Goal: Communication & Community: Answer question/provide support

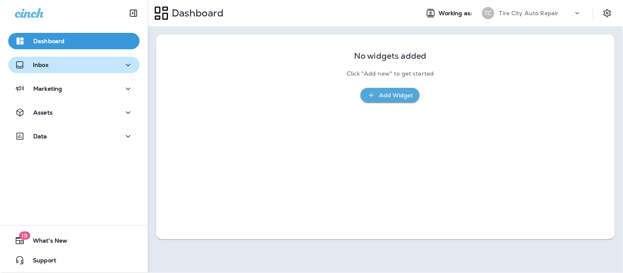
click at [47, 72] on button "Inbox" at bounding box center [74, 65] width 132 height 16
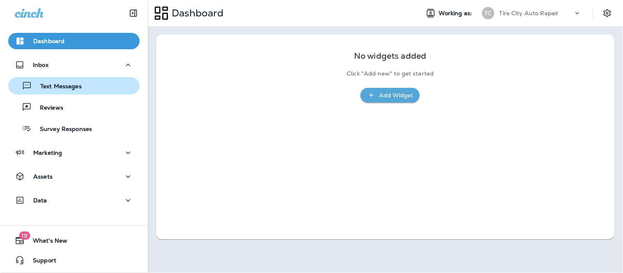
click at [69, 89] on p "Text Messages" at bounding box center [57, 87] width 50 height 8
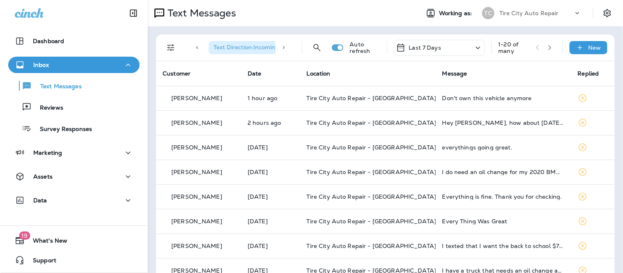
click at [547, 47] on icon "button" at bounding box center [550, 48] width 6 height 6
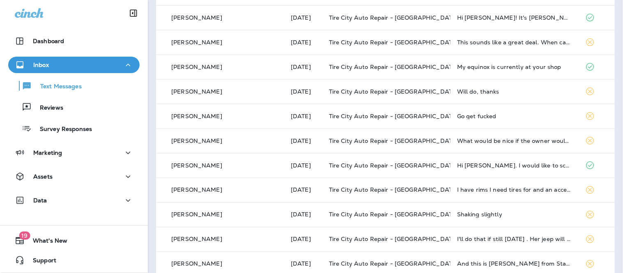
scroll to position [314, 0]
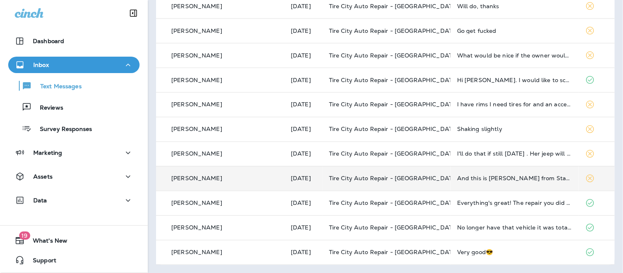
click at [476, 179] on div "And this is [PERSON_NAME] from State Farm 💀" at bounding box center [514, 178] width 115 height 7
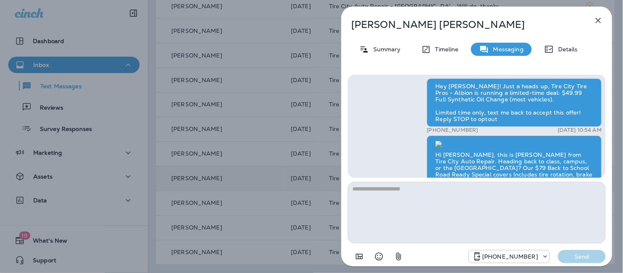
scroll to position [-234, 0]
click at [372, 43] on div "Summary" at bounding box center [380, 49] width 58 height 13
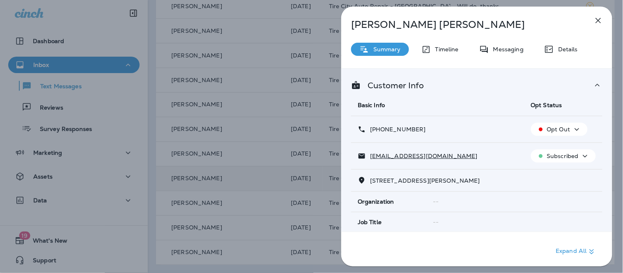
click at [555, 128] on p "Opt Out" at bounding box center [558, 129] width 23 height 7
click at [607, 7] on div "[PERSON_NAME] Summary Timeline Messaging Details Customer Info Basic Info Opt S…" at bounding box center [477, 139] width 271 height 265
click at [599, 17] on icon "button" at bounding box center [599, 21] width 10 height 10
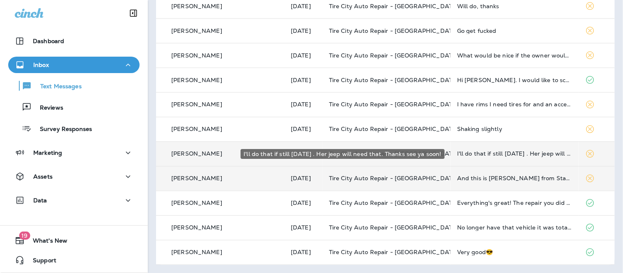
click at [532, 153] on div "I'll do that if still [DATE] . Her jeep will need that. Thanks see ya soon!" at bounding box center [514, 154] width 115 height 7
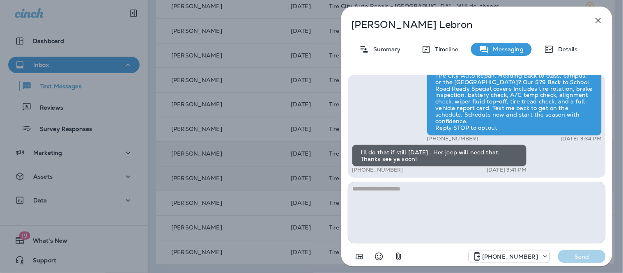
scroll to position [0, 0]
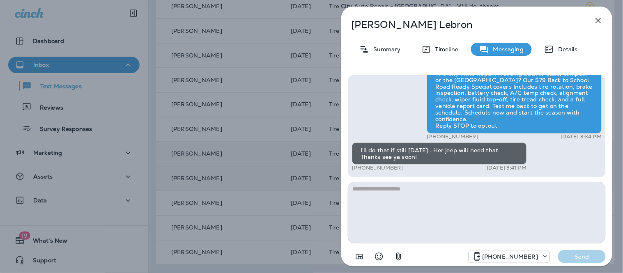
click at [450, 193] on textarea at bounding box center [477, 213] width 258 height 62
type textarea "**********"
click at [582, 252] on button "Send" at bounding box center [583, 256] width 48 height 13
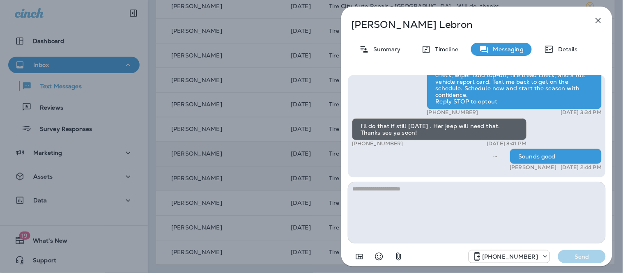
click at [597, 21] on icon "button" at bounding box center [599, 21] width 10 height 10
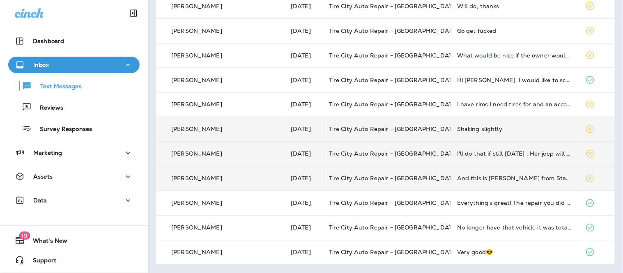
click at [510, 133] on td "Shaking slightly" at bounding box center [515, 129] width 128 height 25
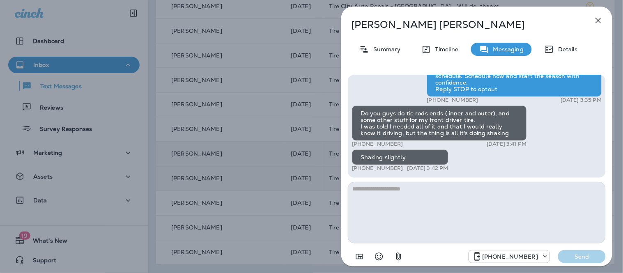
click at [452, 196] on textarea at bounding box center [477, 213] width 258 height 62
type textarea "**********"
click at [589, 254] on p "Send" at bounding box center [582, 256] width 35 height 7
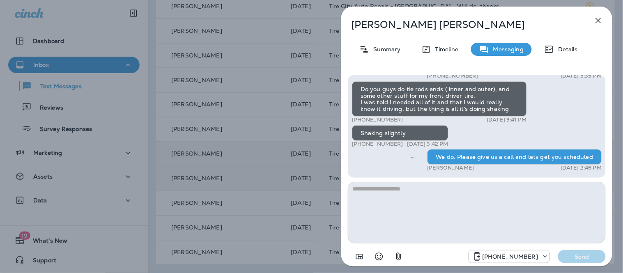
click at [598, 16] on icon "button" at bounding box center [599, 21] width 10 height 10
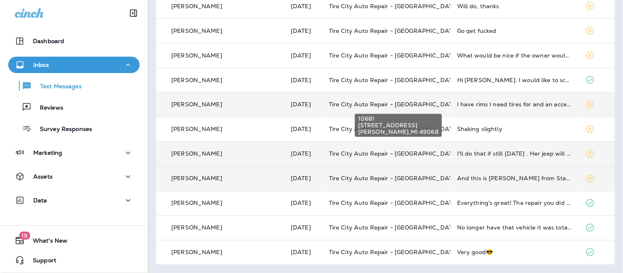
click at [420, 101] on span "Tire City Auto Repair - [GEOGRAPHIC_DATA]" at bounding box center [394, 104] width 130 height 7
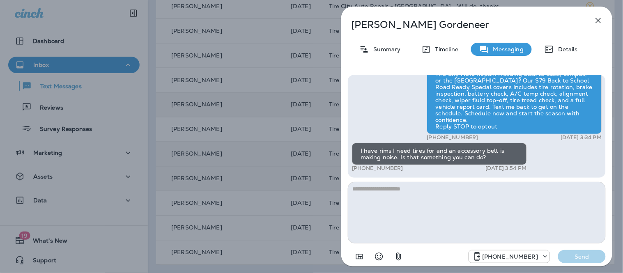
click at [444, 198] on textarea at bounding box center [477, 213] width 258 height 62
type textarea "**********"
click at [596, 262] on button "Send" at bounding box center [583, 256] width 48 height 13
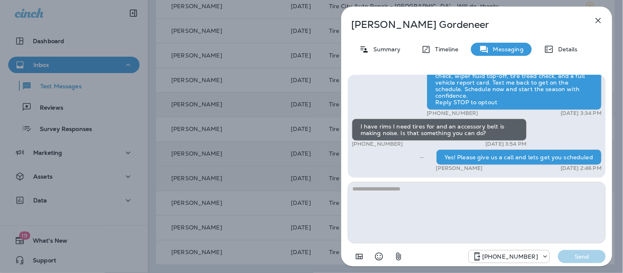
click at [600, 18] on icon "button" at bounding box center [599, 21] width 10 height 10
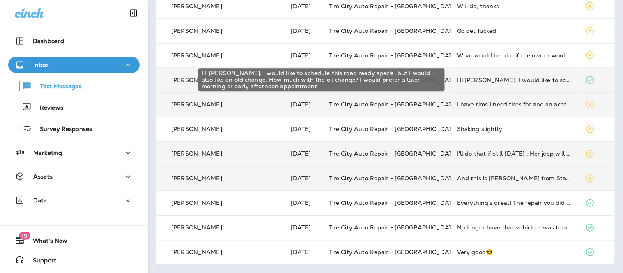
click at [518, 77] on div "Hi [PERSON_NAME]. I would like to schedule this road ready special but I would …" at bounding box center [514, 80] width 115 height 7
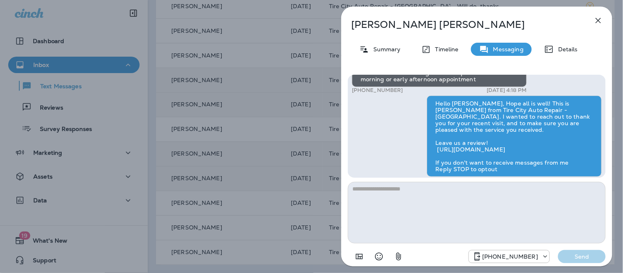
scroll to position [0, 0]
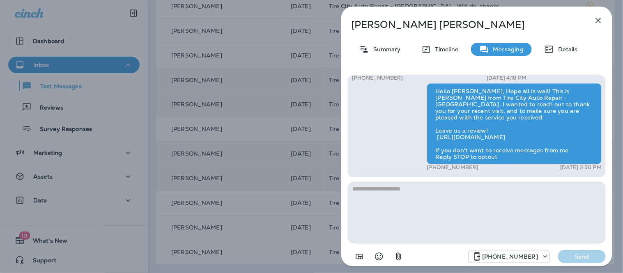
click at [479, 190] on textarea at bounding box center [477, 213] width 258 height 62
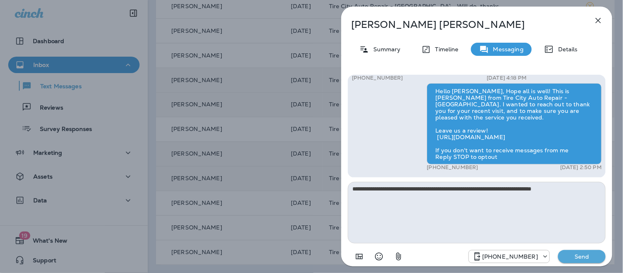
click at [449, 187] on textarea "**********" at bounding box center [477, 213] width 258 height 62
drag, startPoint x: 451, startPoint y: 187, endPoint x: 441, endPoint y: 187, distance: 10.3
click at [441, 187] on textarea "**********" at bounding box center [477, 213] width 258 height 62
click at [593, 192] on textarea "**********" at bounding box center [477, 213] width 258 height 62
type textarea "**********"
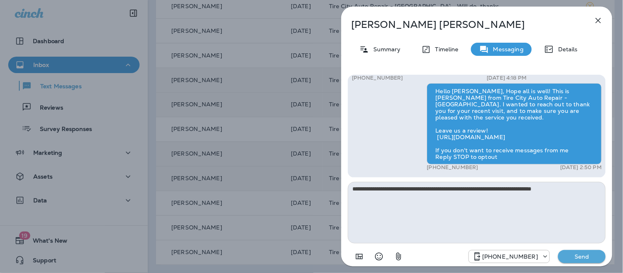
click at [585, 254] on p "Send" at bounding box center [582, 256] width 35 height 7
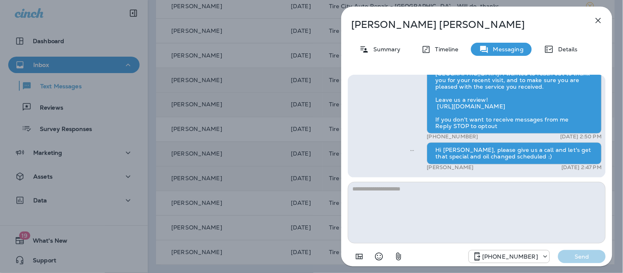
click at [595, 17] on icon "button" at bounding box center [599, 21] width 10 height 10
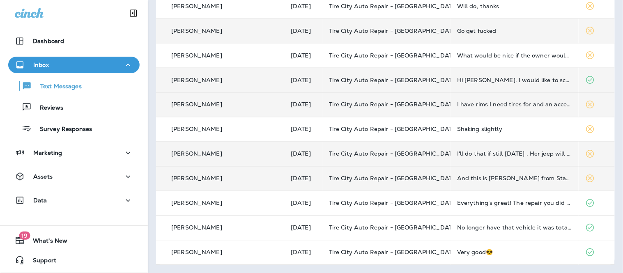
click at [488, 36] on td "Go get fucked" at bounding box center [515, 30] width 128 height 25
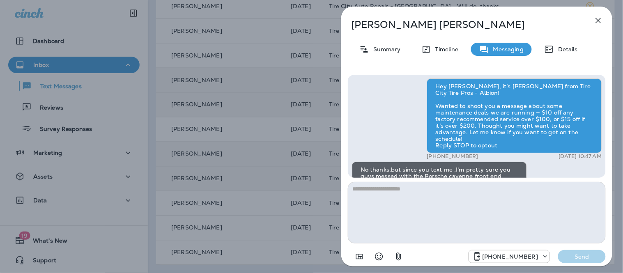
scroll to position [-502, 0]
click at [380, 53] on div "Summary" at bounding box center [380, 49] width 58 height 13
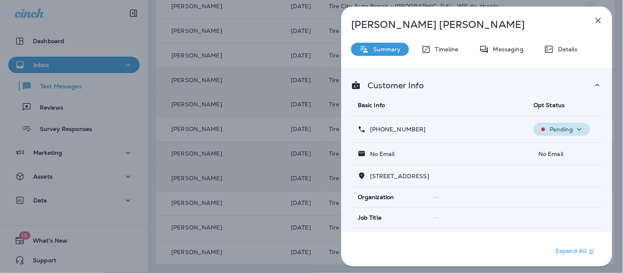
drag, startPoint x: 568, startPoint y: 125, endPoint x: 567, endPoint y: 134, distance: 8.6
click at [567, 126] on p "Pending" at bounding box center [561, 129] width 23 height 7
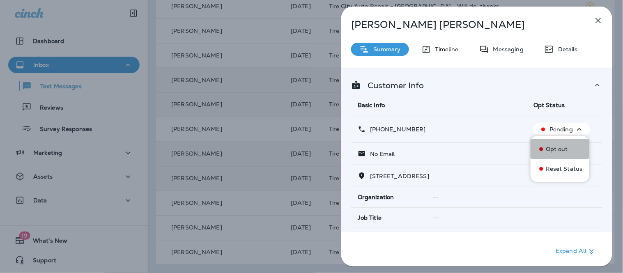
click at [566, 145] on button "Opt out" at bounding box center [560, 149] width 59 height 20
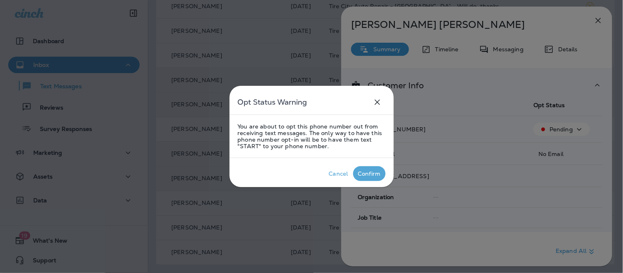
click at [370, 177] on div "Confirm" at bounding box center [369, 174] width 23 height 7
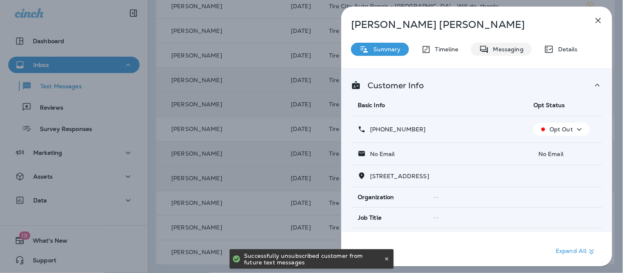
click at [518, 50] on p "Messaging" at bounding box center [506, 49] width 35 height 7
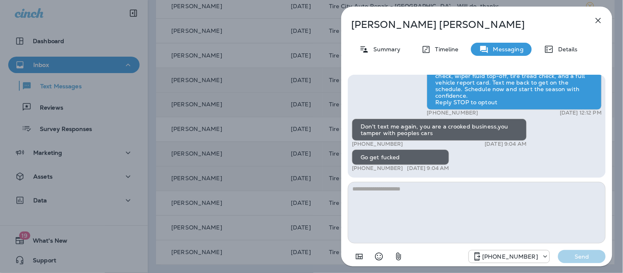
click at [598, 18] on icon "button" at bounding box center [599, 21] width 10 height 10
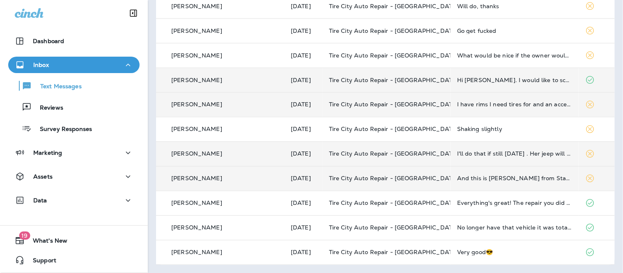
scroll to position [223, 0]
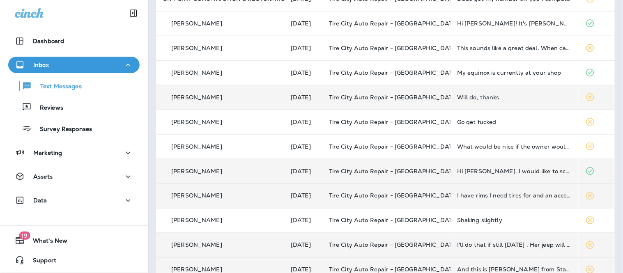
click at [527, 103] on td "Will do, thanks" at bounding box center [515, 97] width 128 height 25
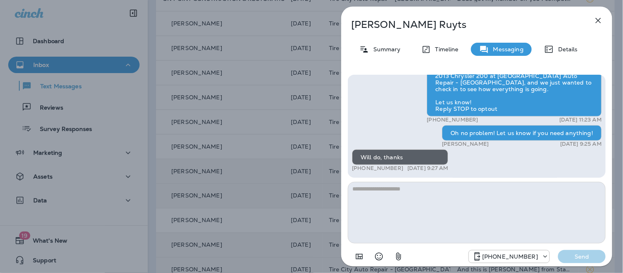
click at [472, 196] on textarea at bounding box center [477, 213] width 258 height 62
click at [599, 24] on icon "button" at bounding box center [599, 21] width 10 height 10
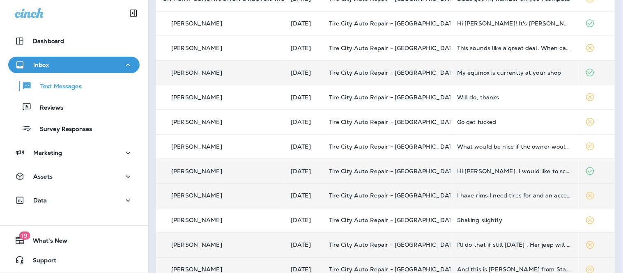
click at [503, 71] on div "My equinox is currently at your shop" at bounding box center [514, 72] width 115 height 7
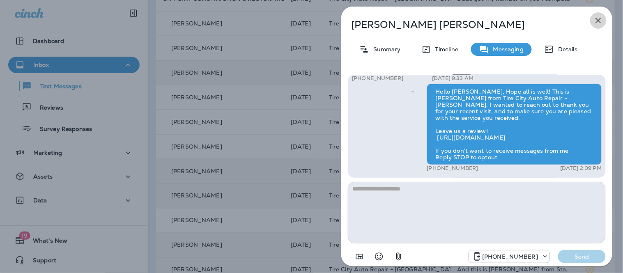
click at [599, 19] on icon "button" at bounding box center [599, 21] width 10 height 10
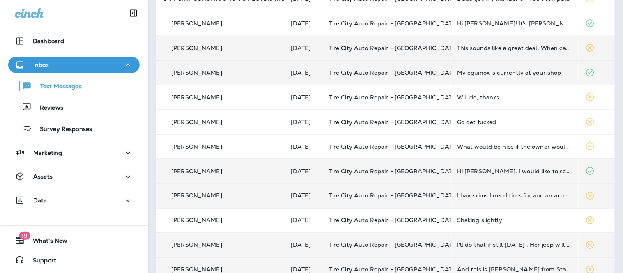
click at [458, 46] on div "This sounds like a great deal. When can I get this done?" at bounding box center [514, 48] width 115 height 7
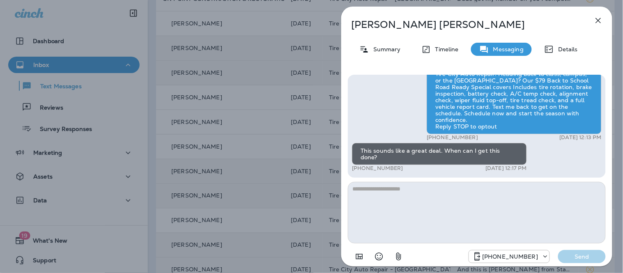
click at [466, 214] on textarea at bounding box center [477, 213] width 258 height 62
drag, startPoint x: 466, startPoint y: 214, endPoint x: 465, endPoint y: 192, distance: 21.8
click at [466, 212] on textarea "**********" at bounding box center [477, 213] width 258 height 62
click at [466, 189] on textarea "**********" at bounding box center [477, 213] width 258 height 62
type textarea "**********"
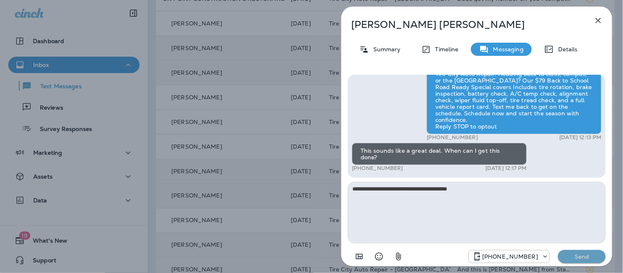
click at [603, 261] on button "Send" at bounding box center [583, 256] width 48 height 13
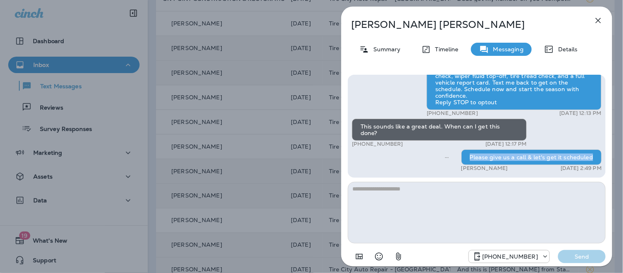
drag, startPoint x: 469, startPoint y: 155, endPoint x: 593, endPoint y: 155, distance: 124.9
click at [593, 155] on div "Please give us a call & let's get it scheduled" at bounding box center [532, 158] width 141 height 16
copy div "Please give us a call & let's get it scheduled"
click at [596, 18] on icon "button" at bounding box center [599, 21] width 10 height 10
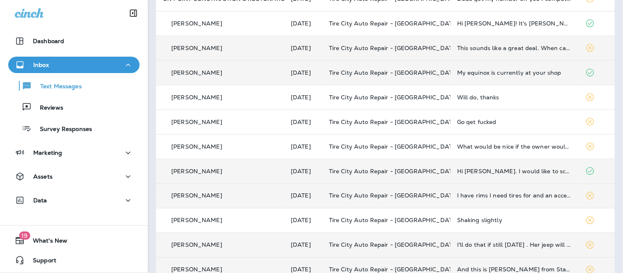
scroll to position [177, 0]
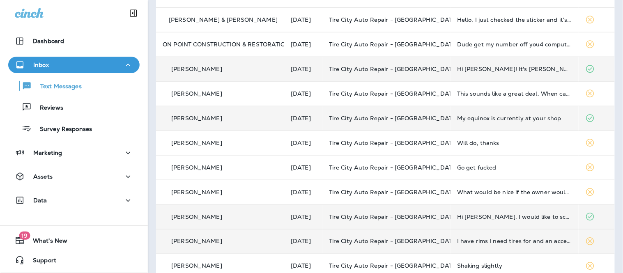
click at [526, 68] on div "Hi [PERSON_NAME]! It's [PERSON_NAME]. Are you ready to have me pick up the box …" at bounding box center [514, 69] width 115 height 7
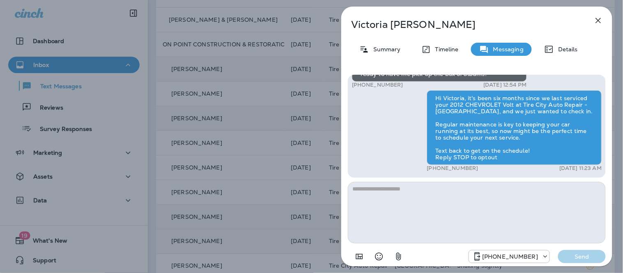
click at [598, 16] on icon "button" at bounding box center [599, 21] width 10 height 10
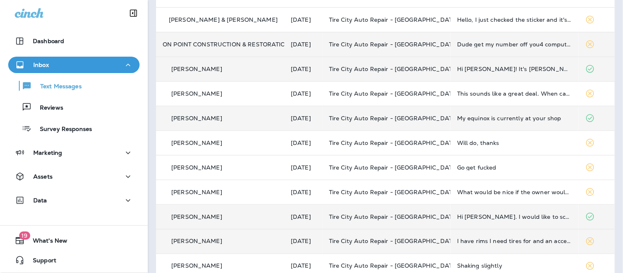
click at [441, 50] on td "Tire City Auto Repair - [GEOGRAPHIC_DATA]" at bounding box center [387, 44] width 128 height 25
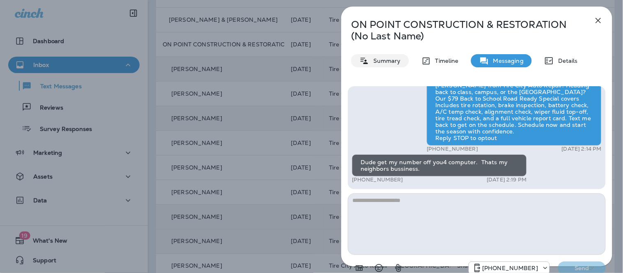
click at [376, 58] on p "Summary" at bounding box center [385, 61] width 32 height 7
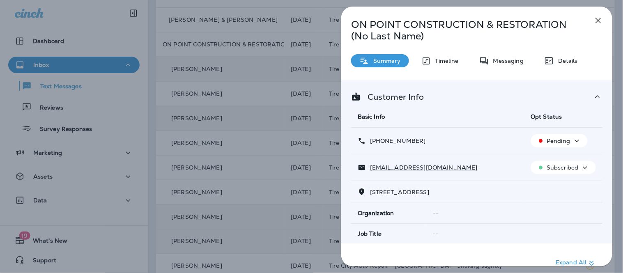
click at [575, 140] on icon "button" at bounding box center [578, 141] width 10 height 10
click at [561, 162] on p "Opt out" at bounding box center [554, 160] width 22 height 7
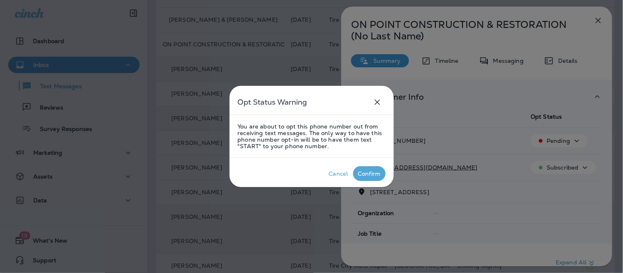
click at [366, 172] on div "Confirm" at bounding box center [369, 174] width 23 height 7
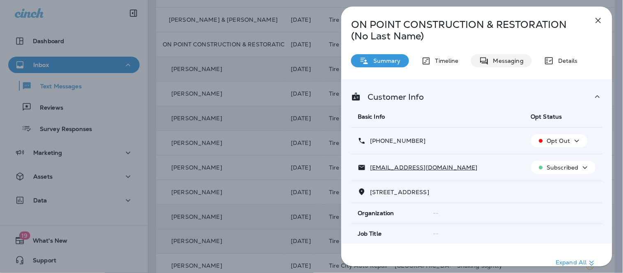
click at [498, 65] on div "Messaging" at bounding box center [501, 60] width 61 height 13
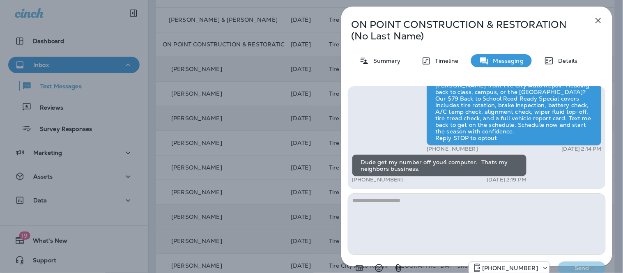
click at [594, 17] on icon "button" at bounding box center [599, 21] width 10 height 10
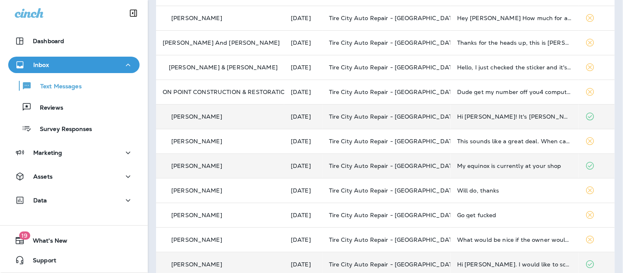
scroll to position [85, 0]
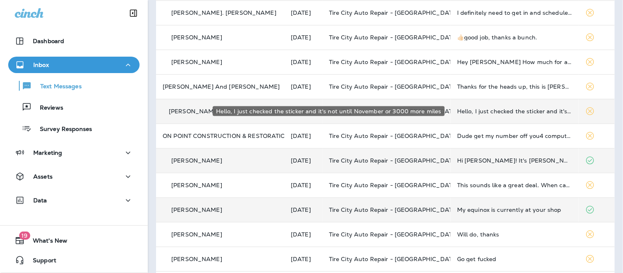
click at [520, 113] on div "Hello, I just checked the sticker and it's not until November or 3000 more miles" at bounding box center [514, 111] width 115 height 7
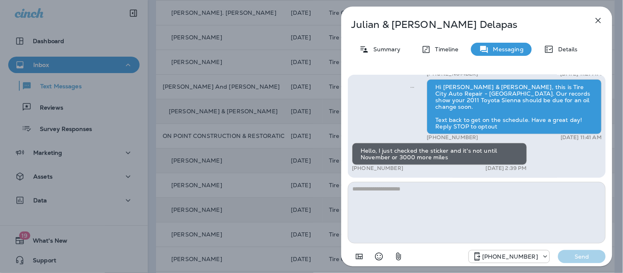
click at [389, 204] on textarea at bounding box center [477, 213] width 258 height 62
type textarea "**********"
click at [589, 256] on p "Send" at bounding box center [582, 256] width 35 height 7
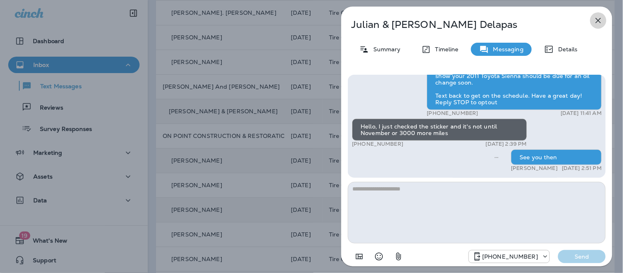
click at [598, 25] on icon "button" at bounding box center [599, 21] width 10 height 10
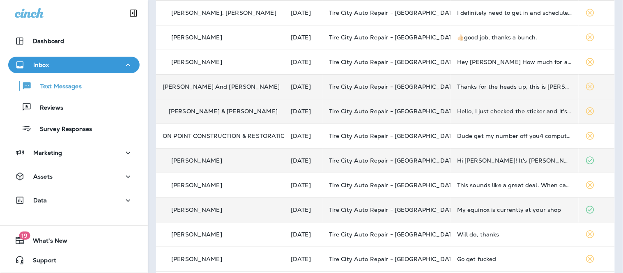
click at [451, 82] on td "Thanks for the heads up, this is [PERSON_NAME], wanted to let you know I lost m…" at bounding box center [515, 86] width 128 height 25
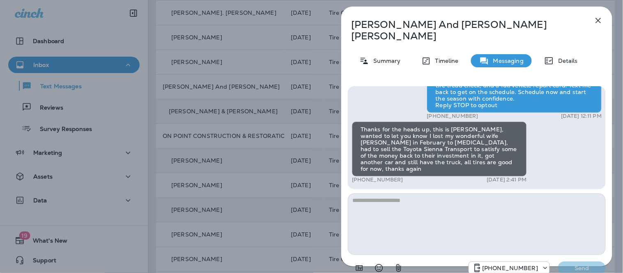
click at [435, 194] on textarea at bounding box center [477, 225] width 258 height 62
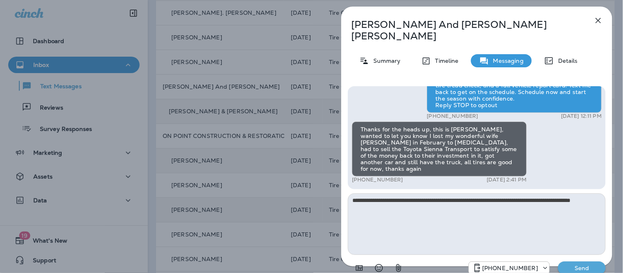
type textarea "**********"
click at [598, 265] on p "Send" at bounding box center [582, 268] width 35 height 7
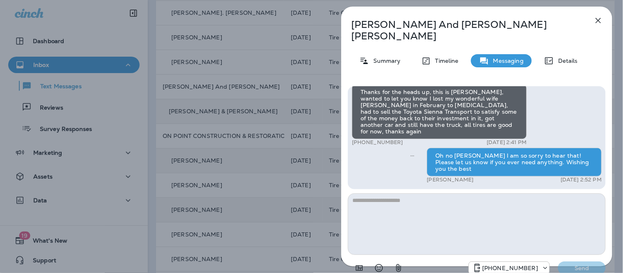
click at [598, 16] on icon "button" at bounding box center [599, 21] width 10 height 10
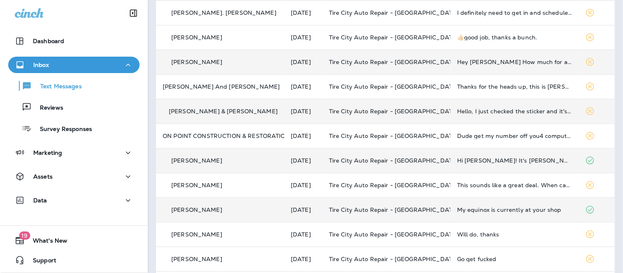
click at [517, 67] on td "Hey [PERSON_NAME] How much for a transmission fluid and filter change on a 2018…" at bounding box center [515, 62] width 128 height 25
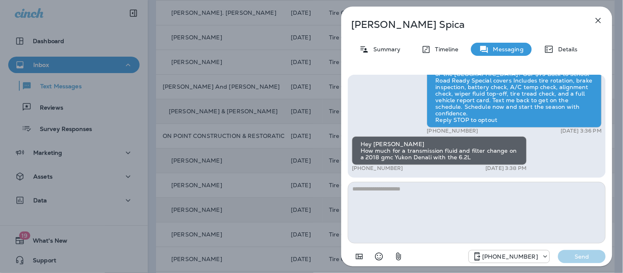
click at [445, 219] on textarea at bounding box center [477, 213] width 258 height 62
type textarea "**********"
click at [593, 254] on p "Send" at bounding box center [582, 256] width 35 height 7
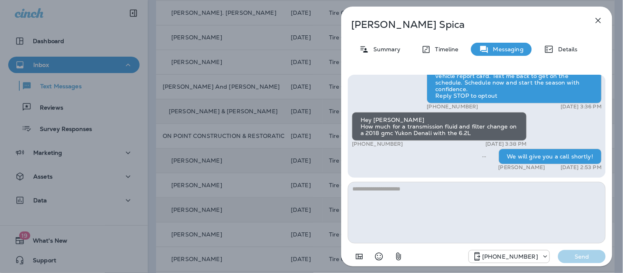
click at [603, 22] on icon "button" at bounding box center [599, 21] width 10 height 10
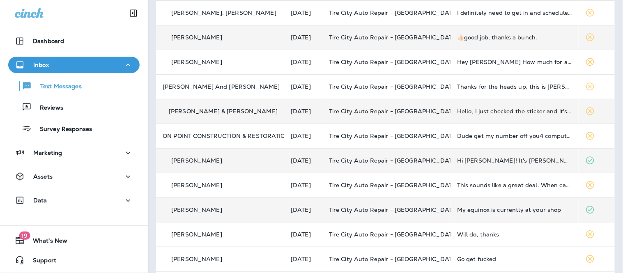
click at [520, 38] on div "👍🏻good job, thanks a bunch." at bounding box center [514, 37] width 115 height 7
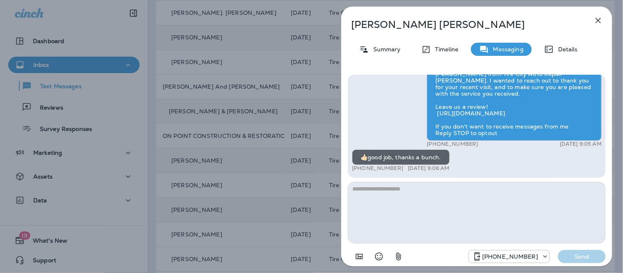
click at [411, 196] on textarea at bounding box center [477, 213] width 258 height 62
type textarea "**********"
click at [582, 252] on button "Send" at bounding box center [583, 256] width 48 height 13
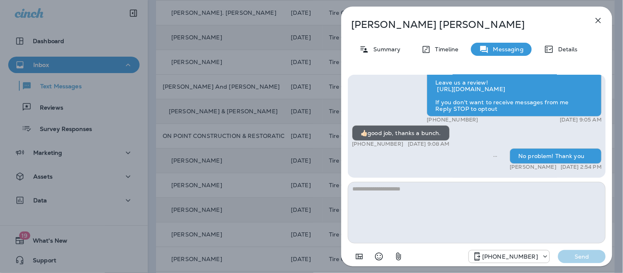
click at [594, 26] on button "button" at bounding box center [599, 20] width 16 height 16
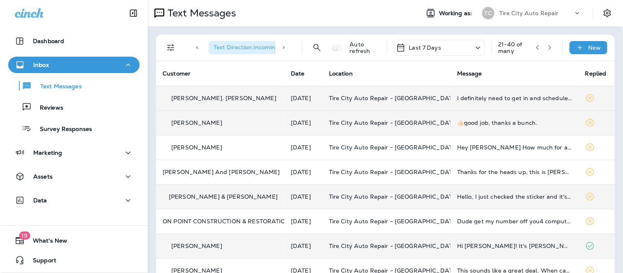
click at [518, 103] on td "I definitely need to get in and schedule an appointment for an oil change and t…" at bounding box center [515, 98] width 128 height 25
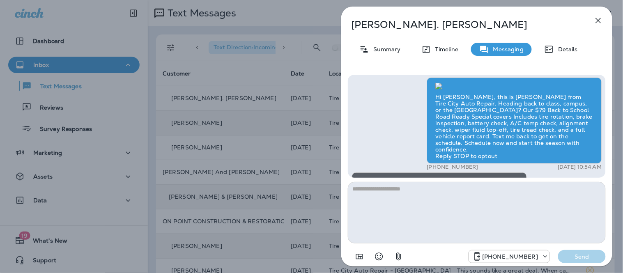
scroll to position [0, 0]
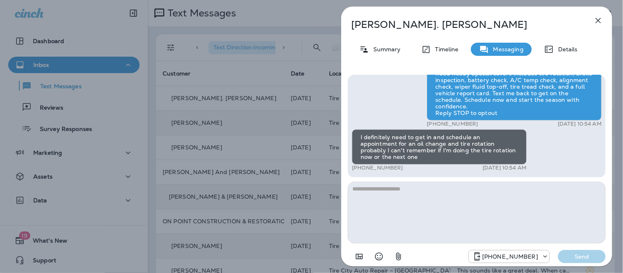
click at [437, 185] on textarea at bounding box center [477, 213] width 258 height 62
click at [434, 192] on textarea at bounding box center [477, 213] width 258 height 62
type textarea "**********"
click at [577, 257] on p "Send" at bounding box center [582, 256] width 35 height 7
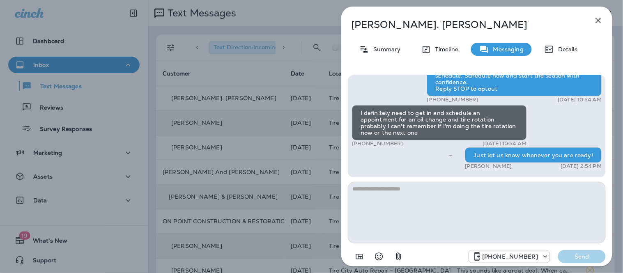
click at [598, 18] on icon "button" at bounding box center [599, 21] width 10 height 10
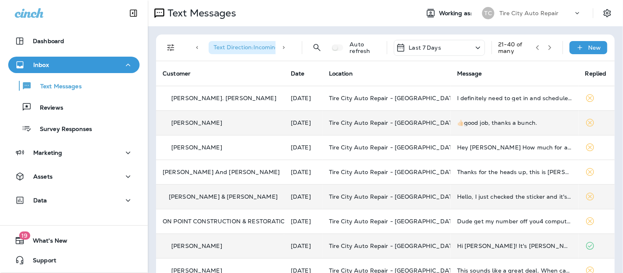
click at [535, 47] on icon "button" at bounding box center [538, 48] width 6 height 6
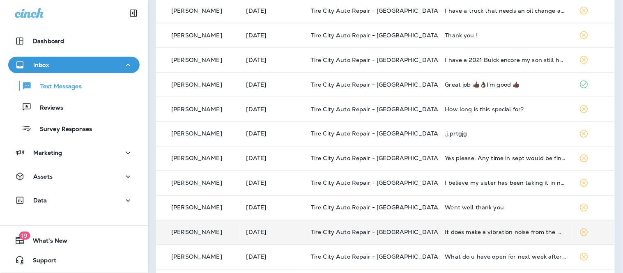
scroll to position [314, 0]
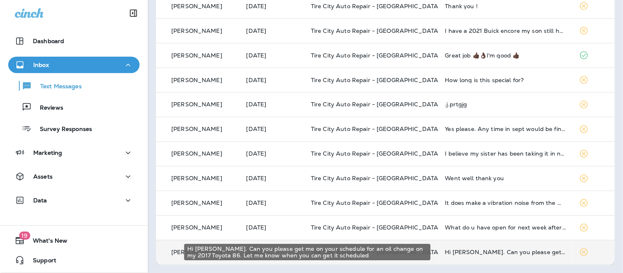
click at [523, 251] on div "Hi [PERSON_NAME]. Can you please get me on your schedule for an oil change on m…" at bounding box center [506, 252] width 121 height 7
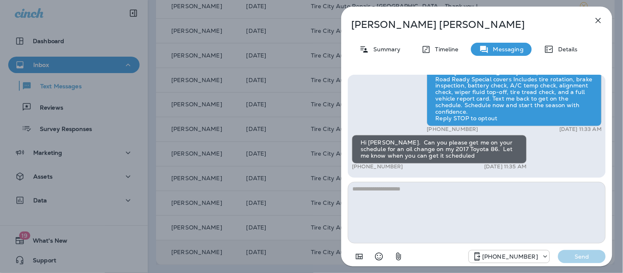
click at [459, 221] on textarea at bounding box center [477, 213] width 258 height 62
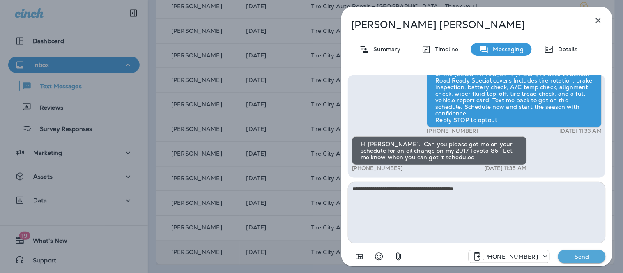
type textarea "**********"
click at [592, 259] on p "Send" at bounding box center [582, 256] width 35 height 7
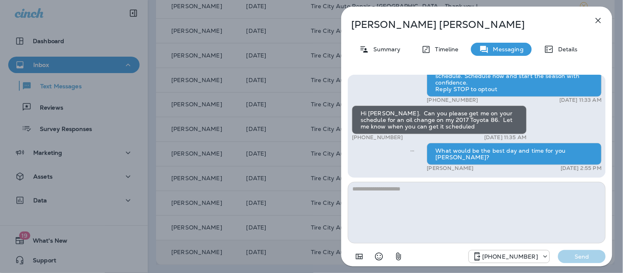
click at [603, 23] on icon "button" at bounding box center [599, 21] width 10 height 10
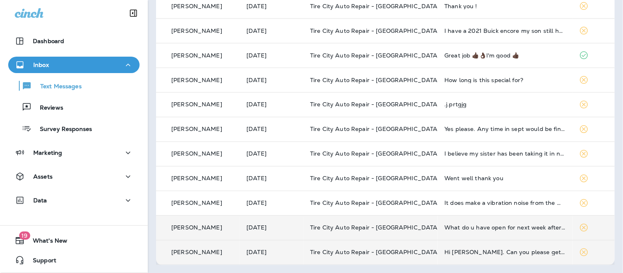
click at [499, 232] on td "What do u have open for next week after 3:30?" at bounding box center [505, 228] width 134 height 25
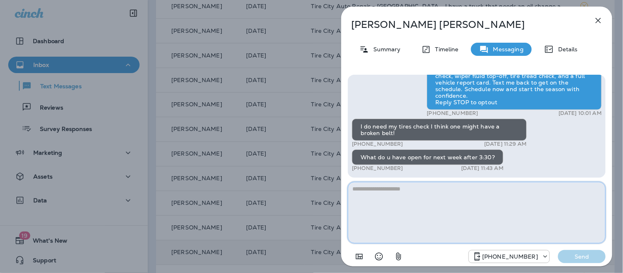
click at [396, 215] on textarea at bounding box center [477, 213] width 258 height 62
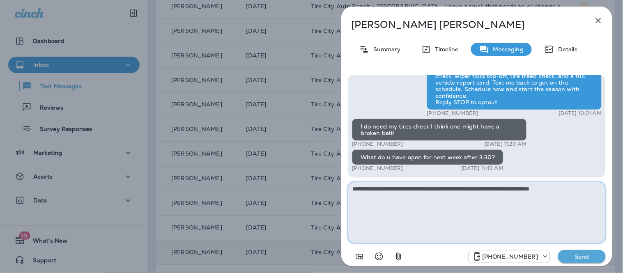
click at [478, 189] on textarea "**********" at bounding box center [477, 213] width 258 height 62
type textarea "**********"
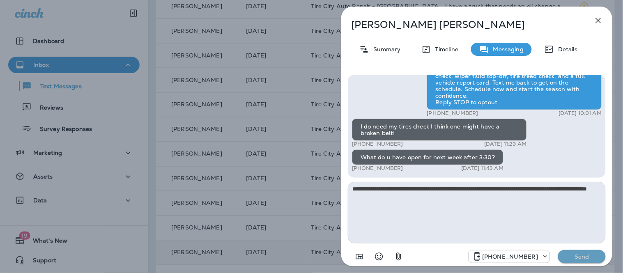
click at [605, 256] on button "Send" at bounding box center [583, 256] width 48 height 13
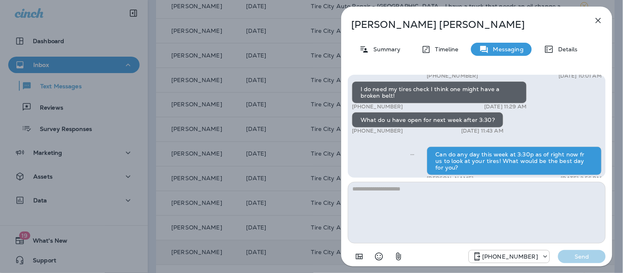
click at [595, 25] on icon "button" at bounding box center [599, 21] width 10 height 10
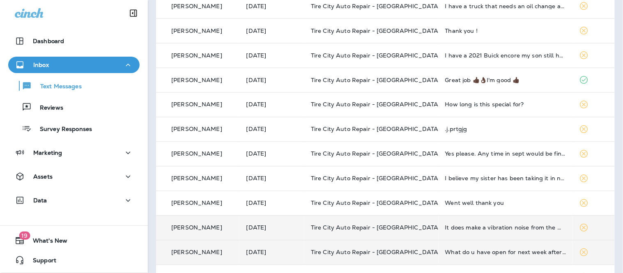
click at [501, 223] on td "It does make a vibration noise from the muffler" at bounding box center [506, 228] width 134 height 25
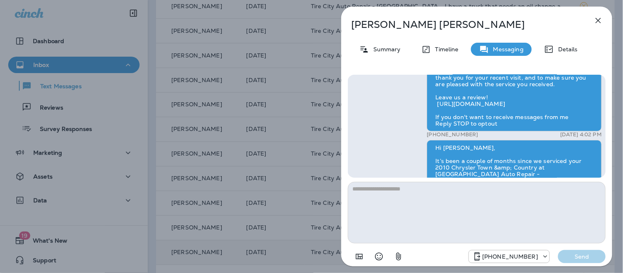
scroll to position [-89, 0]
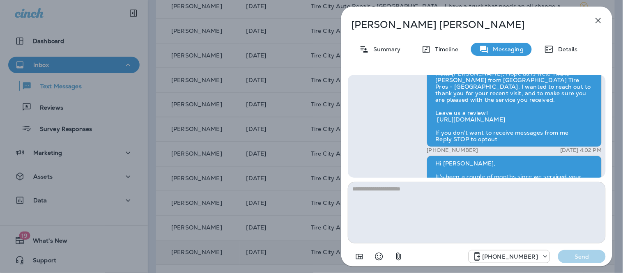
click at [450, 203] on textarea at bounding box center [477, 213] width 258 height 62
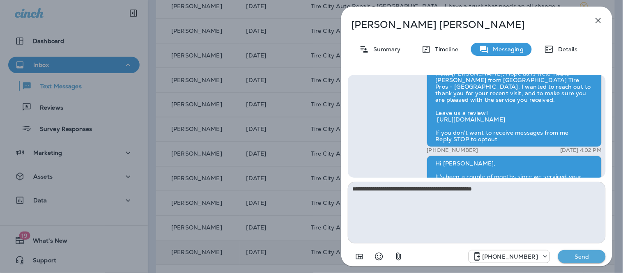
type textarea "**********"
click at [598, 255] on p "Send" at bounding box center [582, 256] width 35 height 7
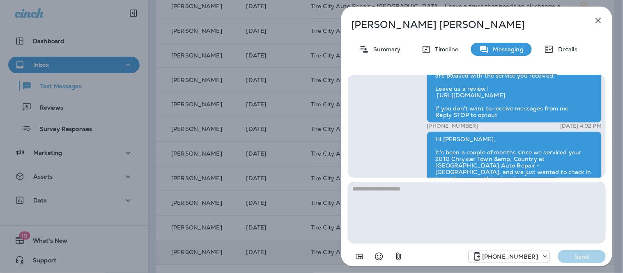
click at [601, 24] on icon "button" at bounding box center [599, 21] width 10 height 10
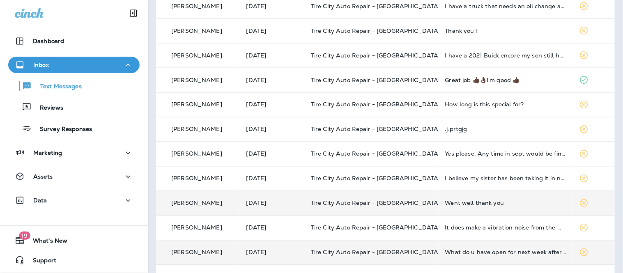
click at [471, 203] on div "Went well thank you" at bounding box center [506, 203] width 121 height 7
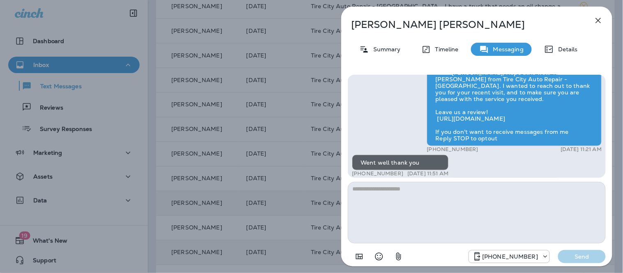
click at [397, 203] on textarea at bounding box center [477, 213] width 258 height 62
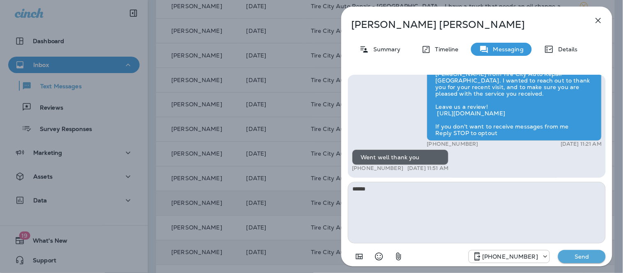
type textarea "******"
click at [599, 264] on div "[PHONE_NUMBER] Send" at bounding box center [477, 254] width 258 height 21
click at [601, 259] on button "Send" at bounding box center [583, 256] width 48 height 13
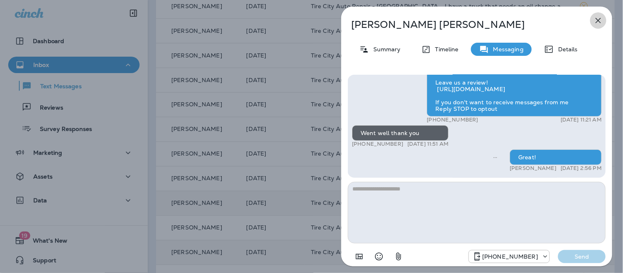
click at [600, 20] on icon "button" at bounding box center [599, 21] width 10 height 10
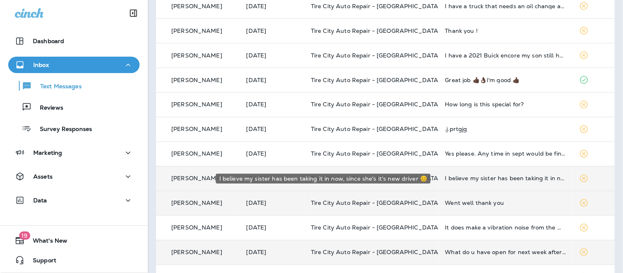
click at [450, 182] on div "I believe my sister has been taking it in now, since she's it's new driver 😊" at bounding box center [506, 178] width 121 height 7
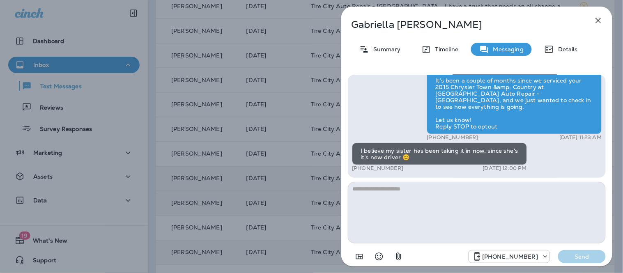
click at [447, 193] on textarea at bounding box center [477, 213] width 258 height 62
type textarea "**"
click at [595, 256] on p "Send" at bounding box center [582, 256] width 35 height 7
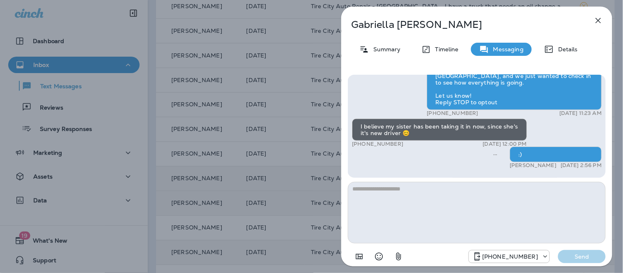
click at [597, 22] on icon "button" at bounding box center [599, 21] width 10 height 10
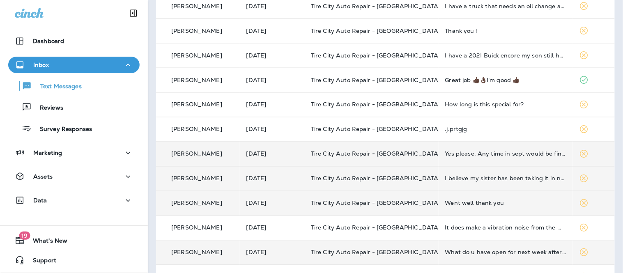
click at [439, 157] on td "Yes please. Any time in sept would be fine." at bounding box center [506, 154] width 134 height 25
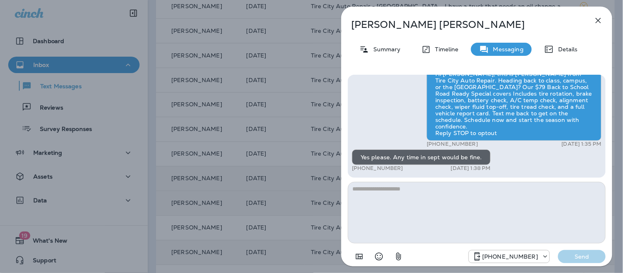
click at [477, 199] on textarea at bounding box center [477, 213] width 258 height 62
type textarea "**********"
click at [598, 256] on p "Send" at bounding box center [582, 256] width 35 height 7
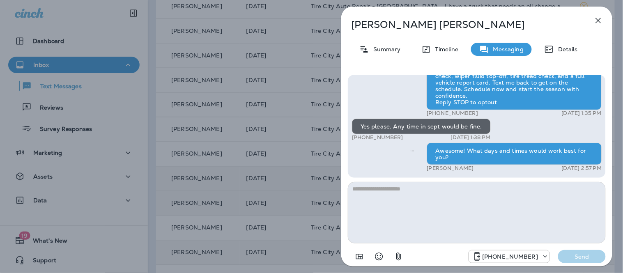
click at [603, 21] on icon "button" at bounding box center [599, 21] width 10 height 10
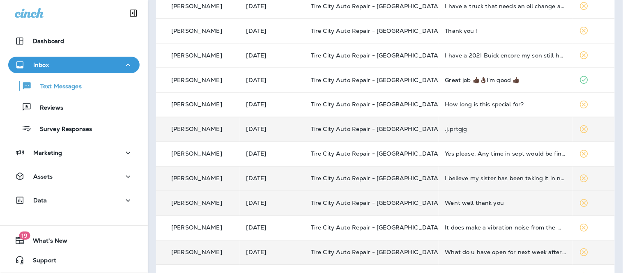
click at [506, 130] on div ".j.prtgjg" at bounding box center [506, 129] width 121 height 7
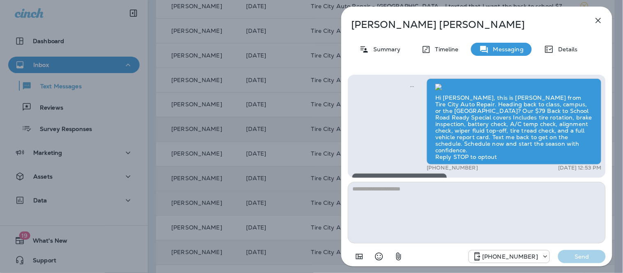
scroll to position [-212, 0]
click at [384, 46] on p "Summary" at bounding box center [385, 49] width 32 height 7
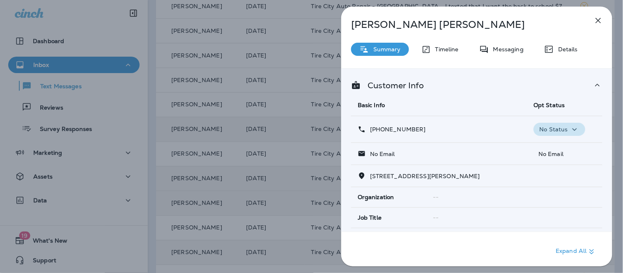
click at [560, 130] on p "No Status" at bounding box center [554, 129] width 28 height 7
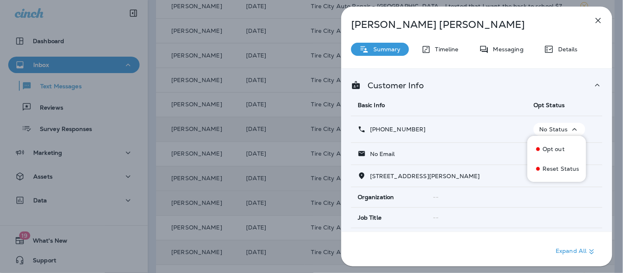
click at [562, 150] on p "Opt out" at bounding box center [554, 149] width 22 height 7
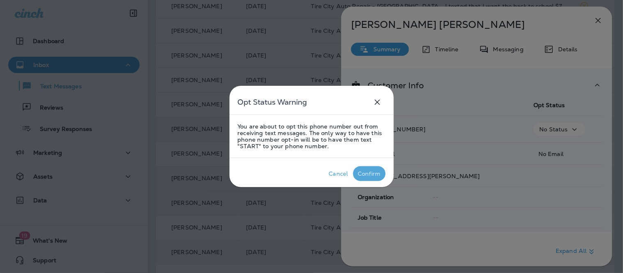
click at [379, 176] on div "Confirm" at bounding box center [369, 174] width 23 height 7
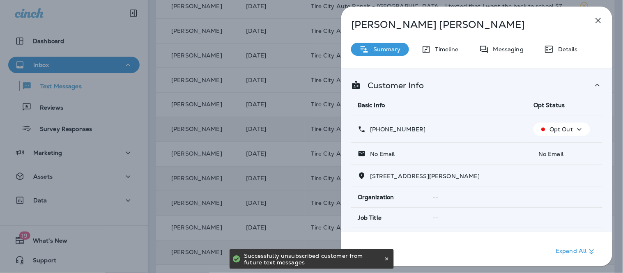
click at [599, 18] on icon "button" at bounding box center [599, 21] width 10 height 10
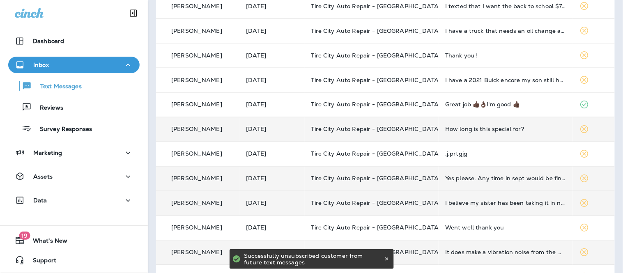
click at [478, 132] on div "How long is this special for?" at bounding box center [506, 129] width 121 height 7
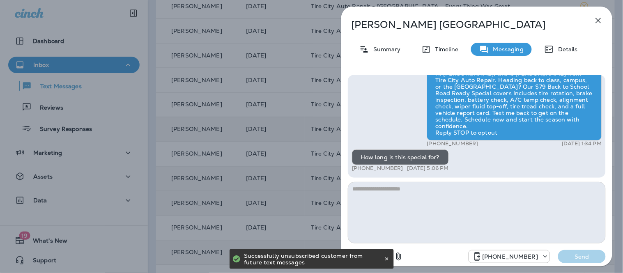
click at [429, 190] on textarea at bounding box center [477, 213] width 258 height 62
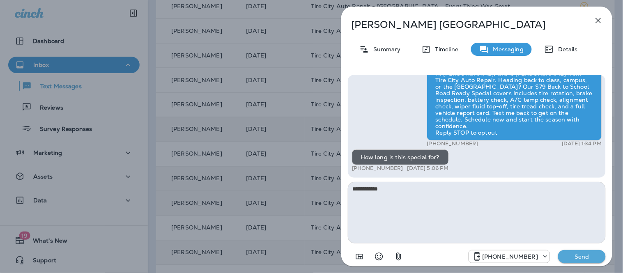
type textarea "**********"
click at [592, 256] on p "Send" at bounding box center [582, 256] width 35 height 7
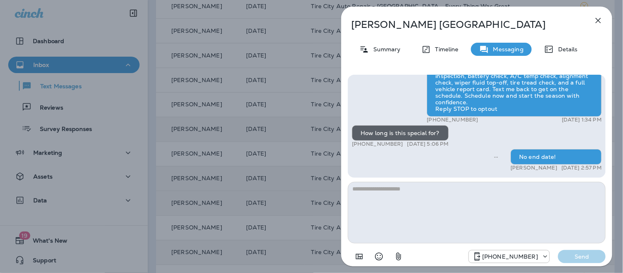
click at [597, 20] on icon "button" at bounding box center [599, 21] width 10 height 10
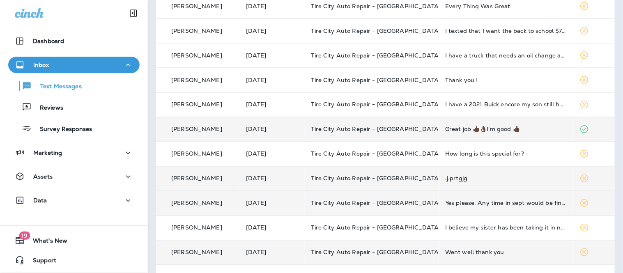
click at [469, 130] on div "Great job 👍🏿👌🏿I'm good 👍🏿" at bounding box center [506, 129] width 121 height 7
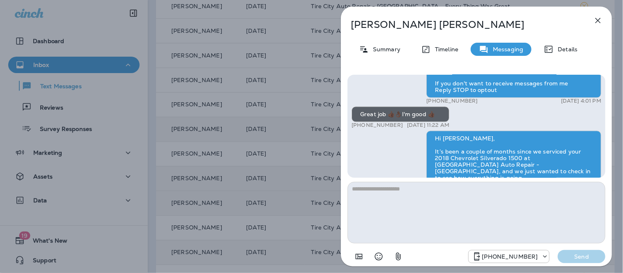
click at [442, 210] on textarea at bounding box center [477, 213] width 258 height 62
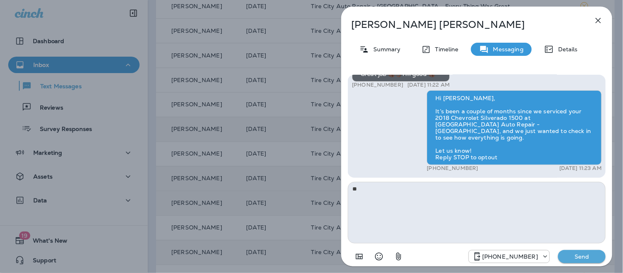
type textarea "***"
drag, startPoint x: 459, startPoint y: 219, endPoint x: 330, endPoint y: 195, distance: 131.2
click at [330, 195] on div "[PERSON_NAME] Summary Timeline Messaging Details Hello [PERSON_NAME], Hope all …" at bounding box center [311, 136] width 623 height 273
click at [601, 25] on icon "button" at bounding box center [599, 21] width 10 height 10
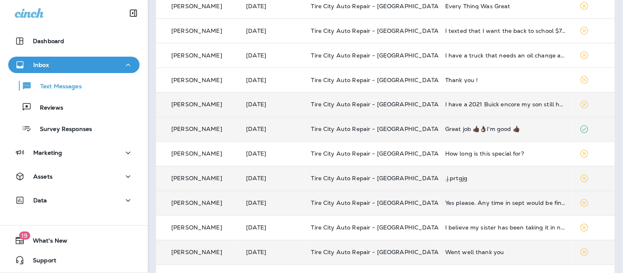
click at [486, 112] on td "I have a 2021 Buick encore my son still has the Buick regal 2014" at bounding box center [506, 104] width 134 height 25
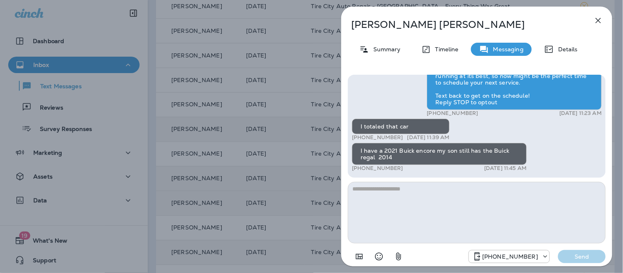
click at [472, 185] on textarea at bounding box center [477, 213] width 258 height 62
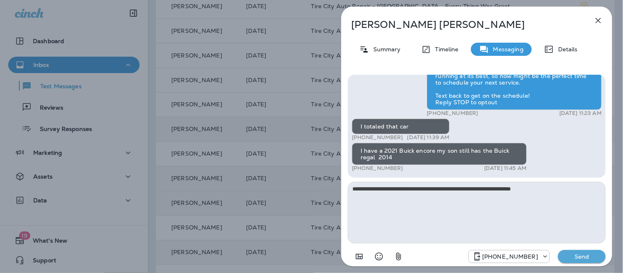
type textarea "**********"
click at [595, 251] on button "Send" at bounding box center [583, 256] width 48 height 13
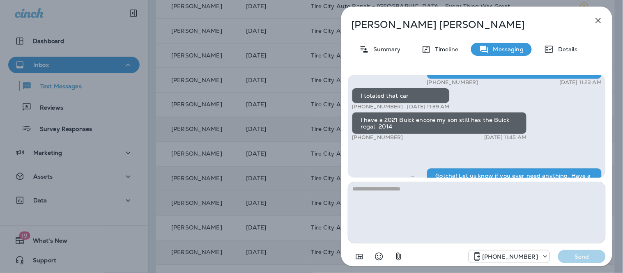
click at [598, 23] on icon "button" at bounding box center [599, 21] width 10 height 10
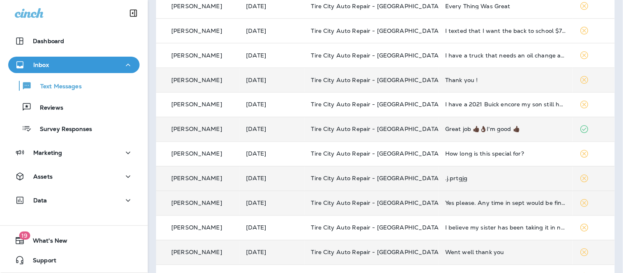
click at [490, 88] on td "Thank you !" at bounding box center [506, 80] width 134 height 25
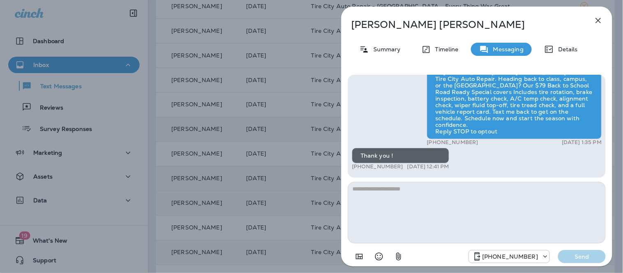
click at [448, 214] on textarea at bounding box center [477, 213] width 258 height 62
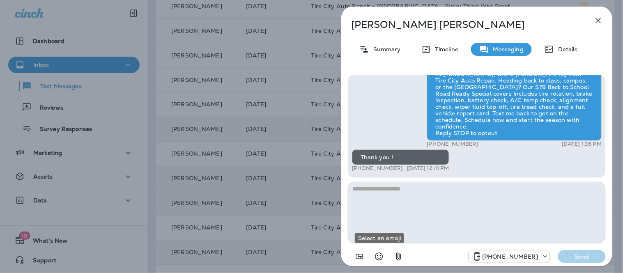
click at [379, 258] on icon "Select an emoji" at bounding box center [379, 257] width 10 height 10
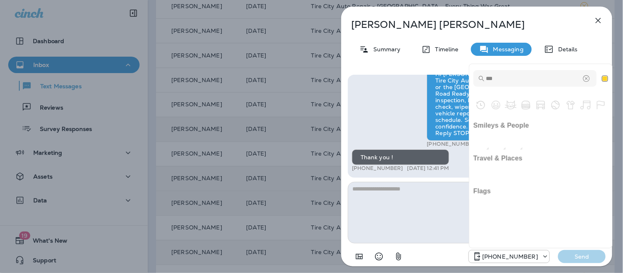
type input "****"
click at [501, 140] on img "+1" at bounding box center [499, 142] width 16 height 16
type textarea "**"
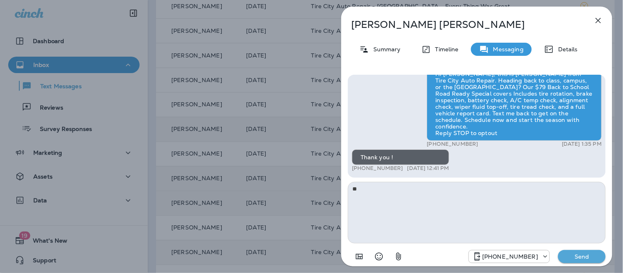
click at [590, 260] on p "Send" at bounding box center [582, 256] width 35 height 7
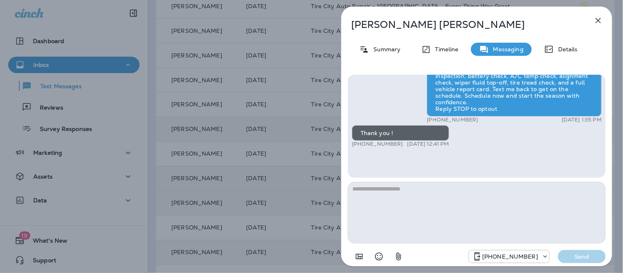
click at [597, 17] on icon "button" at bounding box center [599, 21] width 10 height 10
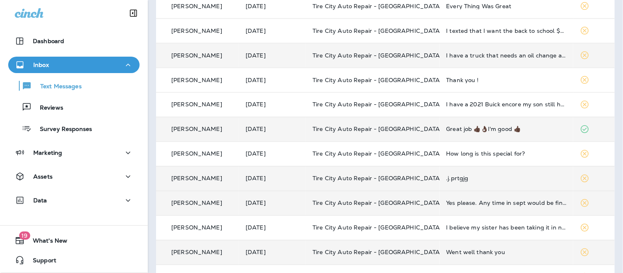
click at [494, 60] on td "I have a truck that needs an oil change and tire rotation. 2015 Tundra. Also an…" at bounding box center [507, 55] width 134 height 25
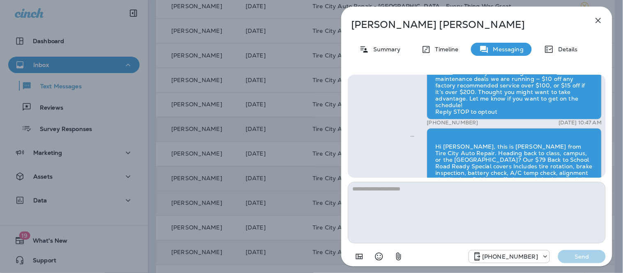
scroll to position [-91, 0]
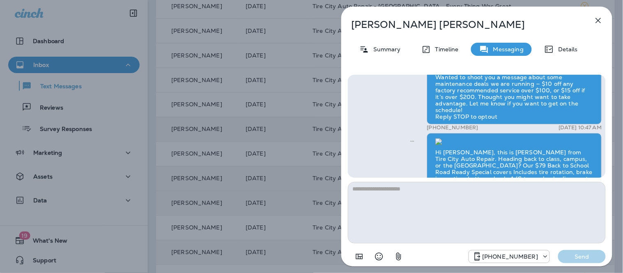
click at [595, 19] on icon "button" at bounding box center [599, 21] width 10 height 10
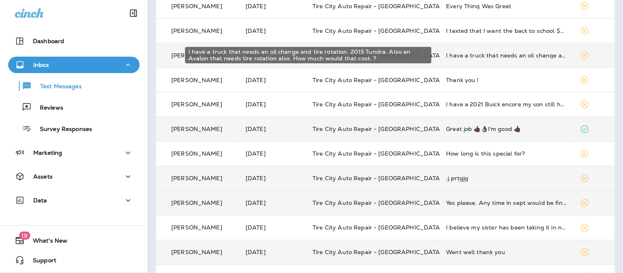
click at [478, 57] on div "I have a truck that needs an oil change and tire rotation. 2015 Tundra. Also an…" at bounding box center [507, 55] width 120 height 7
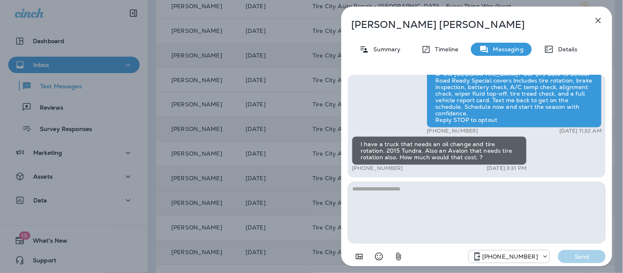
click at [423, 200] on textarea at bounding box center [477, 213] width 258 height 62
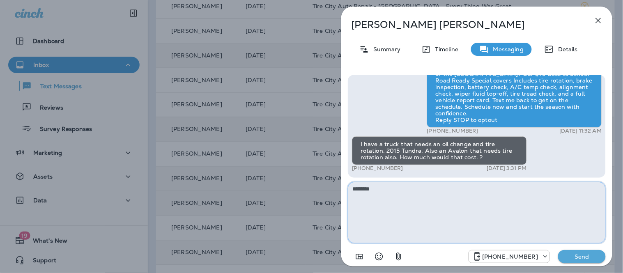
drag, startPoint x: 416, startPoint y: 199, endPoint x: 346, endPoint y: 190, distance: 70.5
click at [346, 190] on div "Hey [PERSON_NAME], it’s [PERSON_NAME] from Tire City Tire Pros - Albion! Wanted…" at bounding box center [477, 169] width 271 height 203
type textarea "**********"
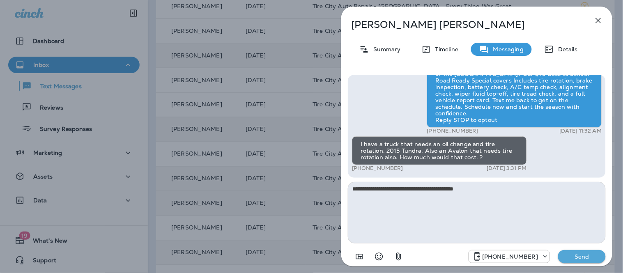
click at [603, 258] on button "Send" at bounding box center [583, 256] width 48 height 13
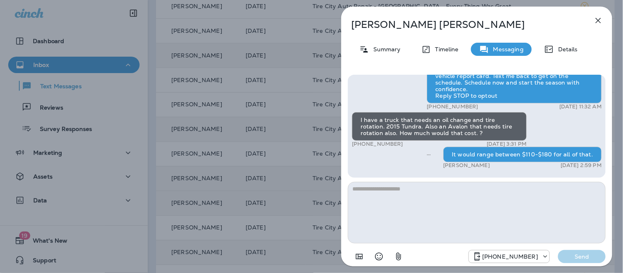
click at [601, 19] on icon "button" at bounding box center [599, 21] width 10 height 10
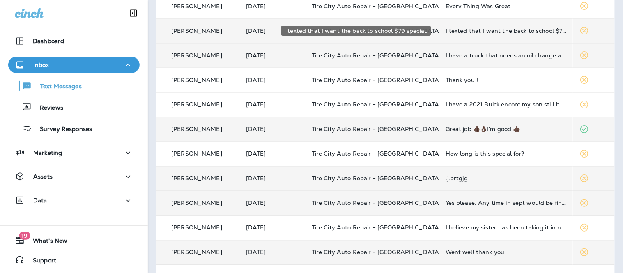
click at [455, 28] on div "I texted that I want the back to school $79 special." at bounding box center [506, 31] width 121 height 7
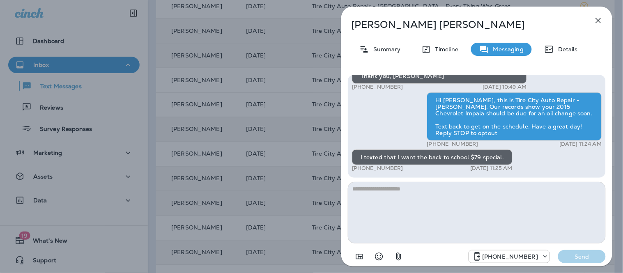
scroll to position [-46, 0]
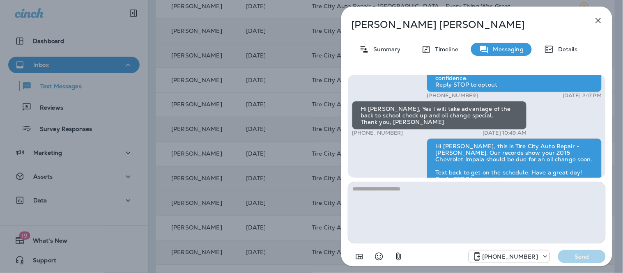
click at [440, 192] on textarea at bounding box center [477, 213] width 258 height 62
type textarea "**********"
click at [591, 255] on p "Send" at bounding box center [582, 256] width 35 height 7
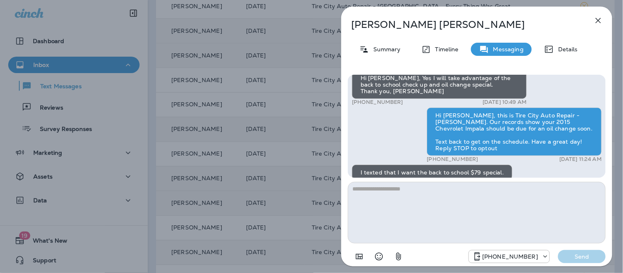
click at [603, 25] on icon "button" at bounding box center [599, 21] width 10 height 10
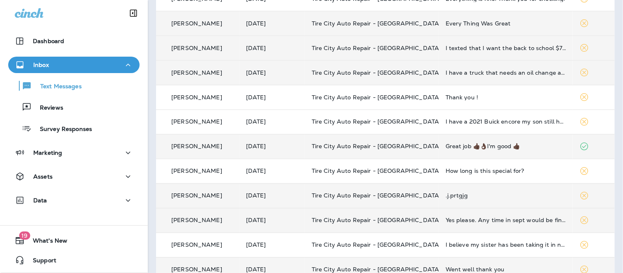
scroll to position [268, 0]
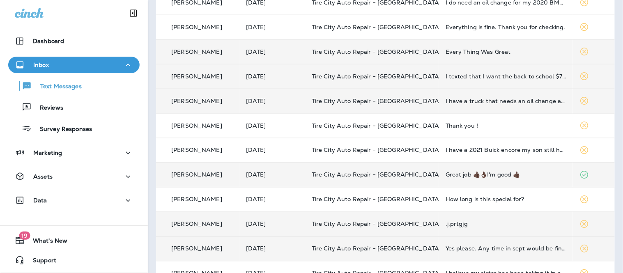
click at [480, 48] on div "Every Thing Was Great" at bounding box center [506, 51] width 121 height 7
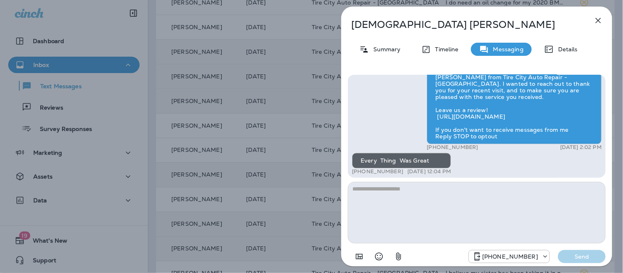
click at [409, 203] on textarea at bounding box center [477, 213] width 258 height 62
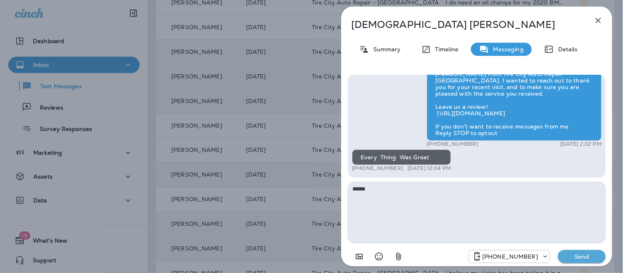
type textarea "******"
click at [597, 258] on p "Send" at bounding box center [582, 256] width 35 height 7
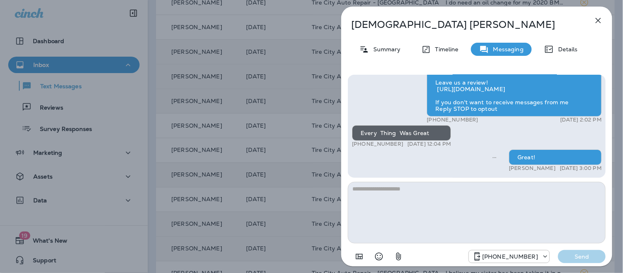
click at [596, 23] on icon "button" at bounding box center [599, 21] width 10 height 10
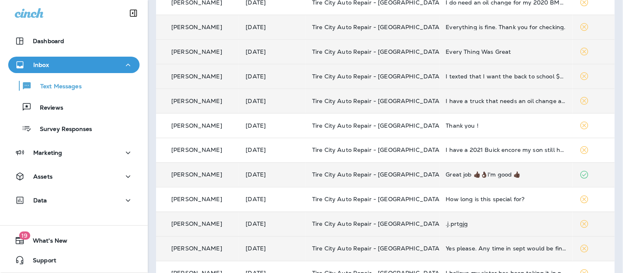
click at [502, 22] on td "Everything is fine. Thank you for checking." at bounding box center [507, 27] width 134 height 25
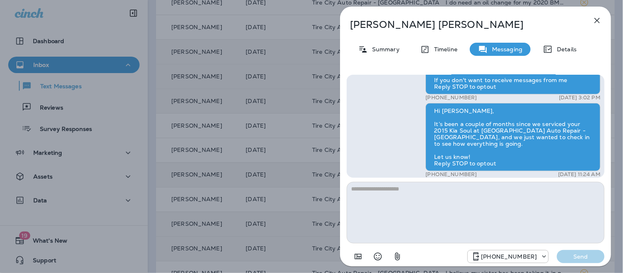
click at [403, 203] on textarea at bounding box center [476, 213] width 258 height 62
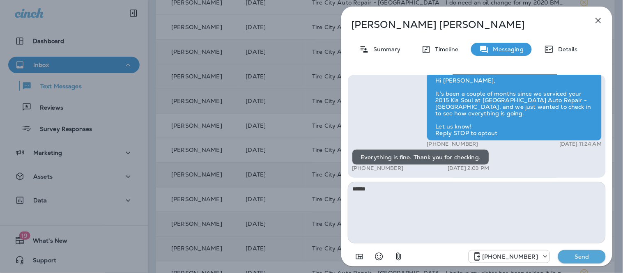
type textarea "******"
click at [568, 254] on p "Send" at bounding box center [582, 256] width 35 height 7
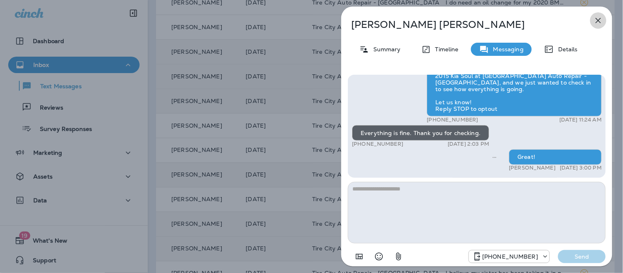
click at [601, 16] on icon "button" at bounding box center [599, 21] width 10 height 10
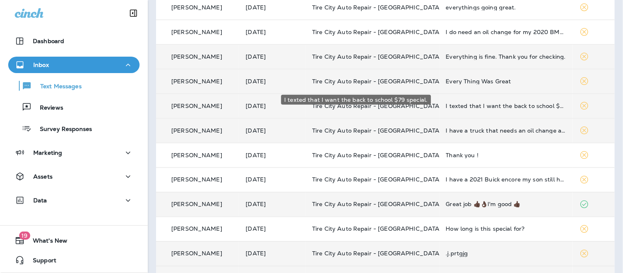
scroll to position [223, 0]
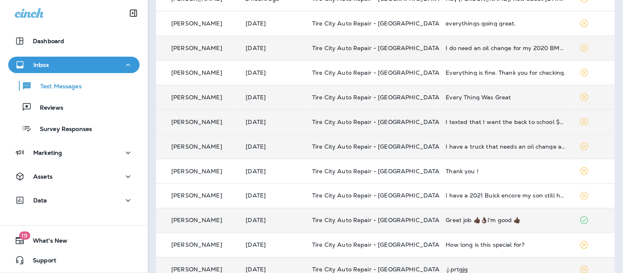
click at [543, 51] on div "I do need an oil change for my 2020 BMW 750i. Also, getting a rubbing noise fro…" at bounding box center [506, 48] width 121 height 7
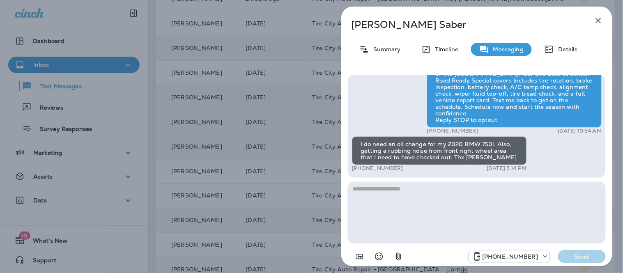
click at [598, 20] on icon "button" at bounding box center [599, 21] width 10 height 10
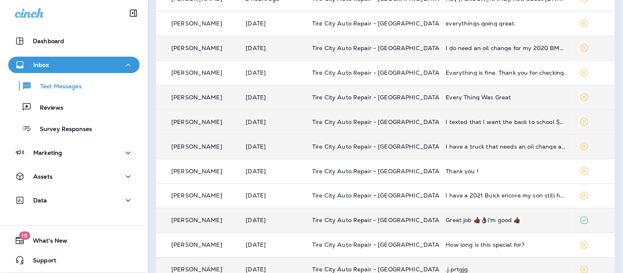
click at [512, 46] on div at bounding box center [311, 136] width 623 height 273
click at [492, 52] on td "I do need an oil change for my 2020 BMW 750i. Also, getting a rubbing noise fro…" at bounding box center [507, 48] width 134 height 25
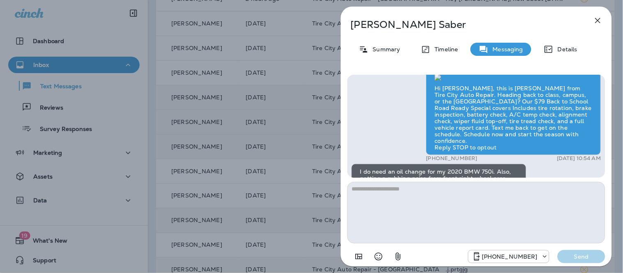
click at [395, 202] on textarea at bounding box center [477, 213] width 258 height 62
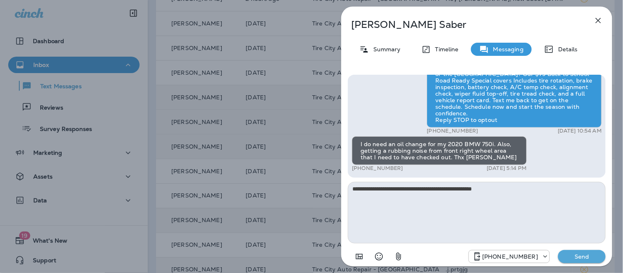
click at [501, 199] on textarea "**********" at bounding box center [477, 213] width 258 height 62
type textarea "**********"
click at [584, 252] on button "Send" at bounding box center [583, 256] width 48 height 13
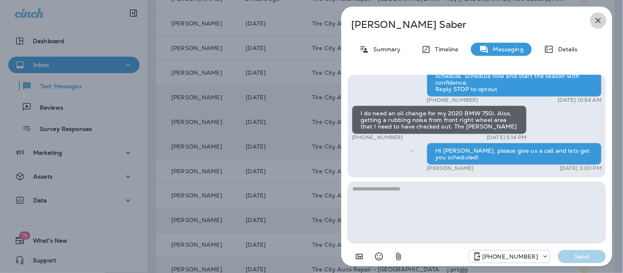
click at [595, 21] on icon "button" at bounding box center [599, 21] width 10 height 10
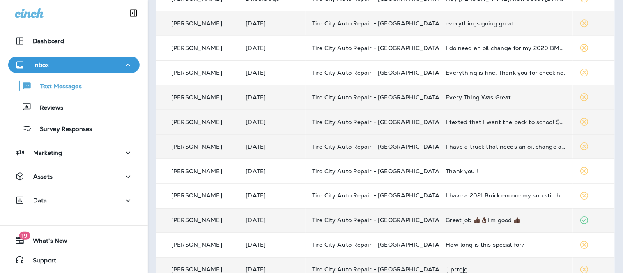
click at [446, 22] on div "everythings going great." at bounding box center [506, 23] width 121 height 7
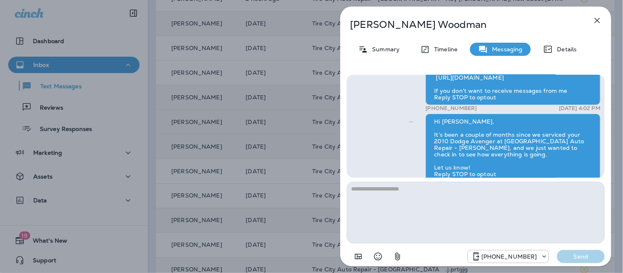
click at [436, 192] on textarea at bounding box center [476, 213] width 258 height 62
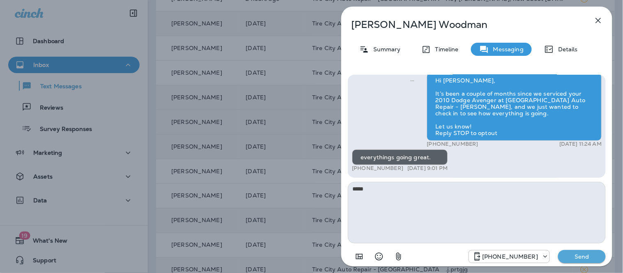
type textarea "*****"
click at [600, 256] on button "Send" at bounding box center [583, 256] width 48 height 13
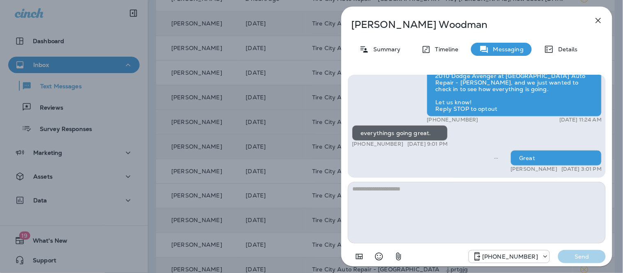
click at [601, 20] on icon "button" at bounding box center [599, 21] width 10 height 10
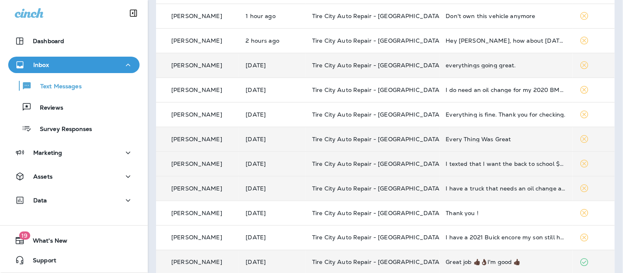
scroll to position [132, 0]
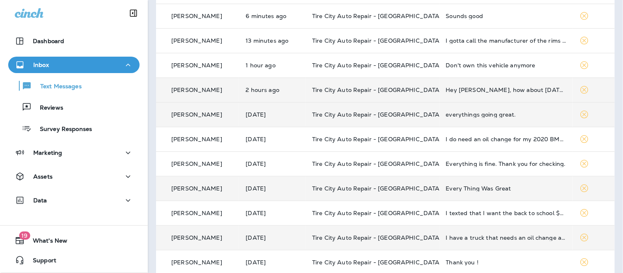
click at [321, 89] on td "Tire City Auto Repair - [GEOGRAPHIC_DATA]" at bounding box center [373, 90] width 134 height 25
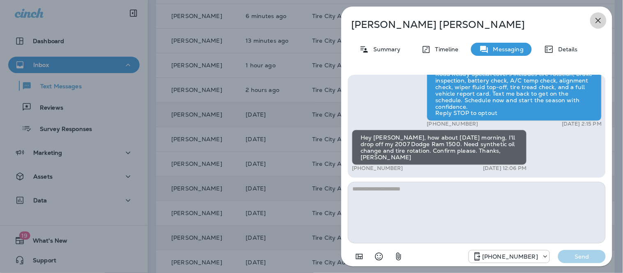
click at [598, 23] on icon "button" at bounding box center [599, 21] width 10 height 10
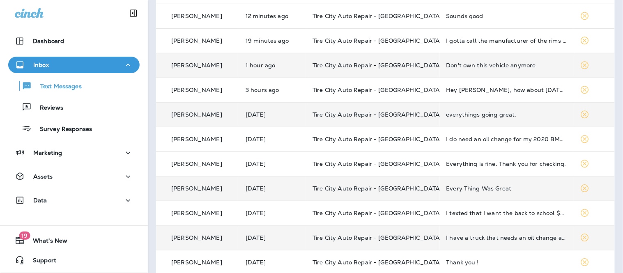
click at [419, 58] on td "Tire City Auto Repair - [GEOGRAPHIC_DATA]" at bounding box center [373, 65] width 134 height 25
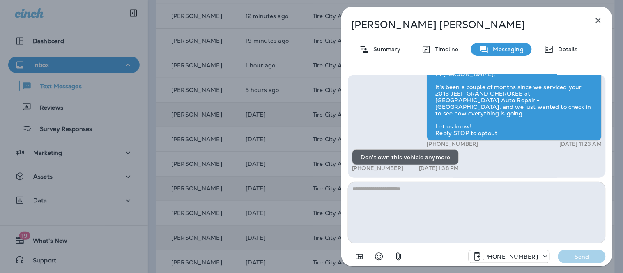
click at [384, 252] on icon "Select an emoji" at bounding box center [379, 257] width 10 height 10
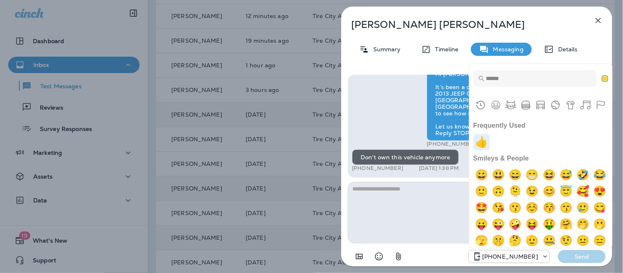
click at [481, 138] on img "+1" at bounding box center [482, 142] width 16 height 16
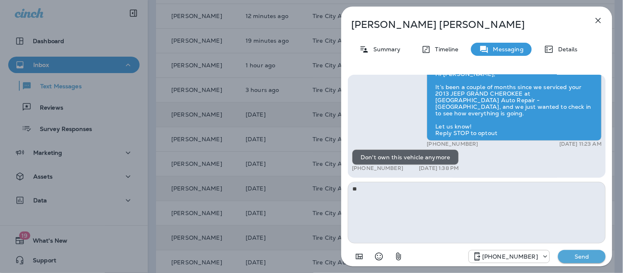
click at [598, 266] on div "Hello [PERSON_NAME] all is well! This is [PERSON_NAME] from Tire City Tire Pros…" at bounding box center [477, 169] width 271 height 203
click at [597, 261] on button "Send" at bounding box center [583, 256] width 48 height 13
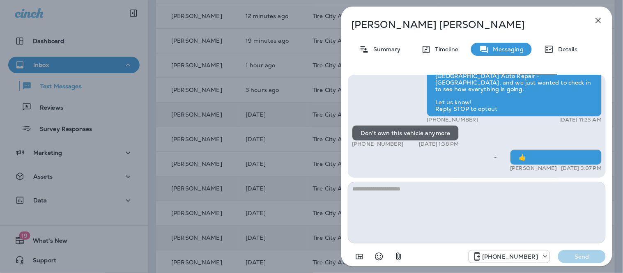
click at [600, 18] on icon "button" at bounding box center [599, 21] width 10 height 10
